Goal: Navigation & Orientation: Find specific page/section

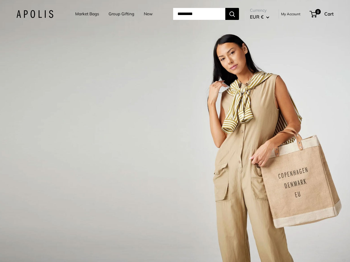
click at [175, 14] on input "Search..." at bounding box center [199, 14] width 52 height 12
click at [206, 14] on input "Search..." at bounding box center [199, 14] width 52 height 12
click at [175, 131] on div "1 / 3" at bounding box center [175, 131] width 350 height 262
